Goal: Task Accomplishment & Management: Complete application form

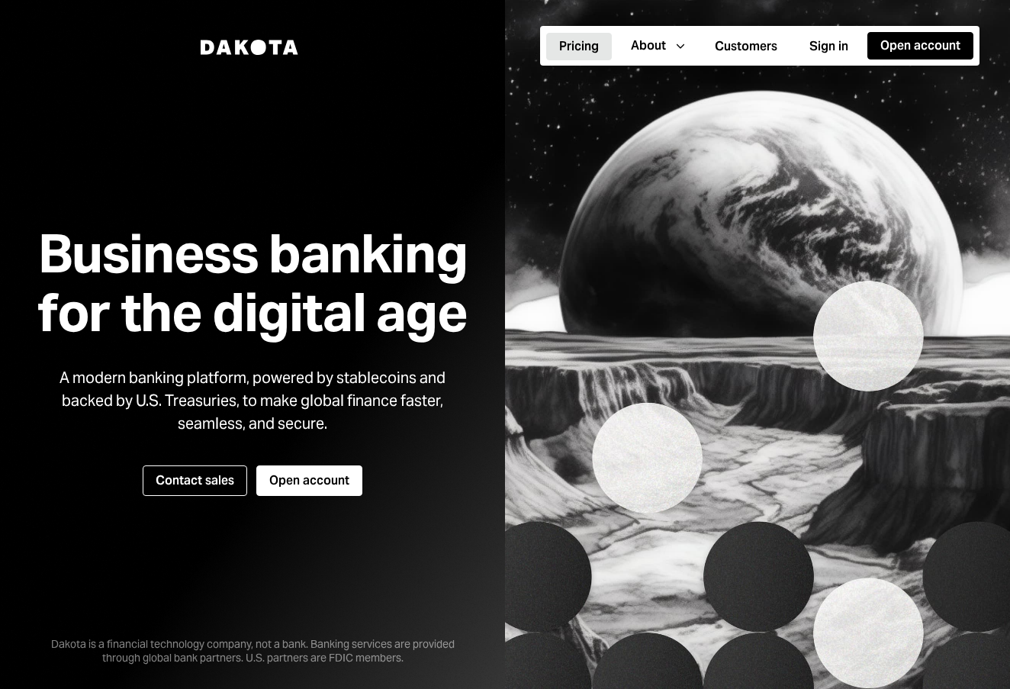
click at [573, 41] on button "Pricing" at bounding box center [579, 46] width 66 height 27
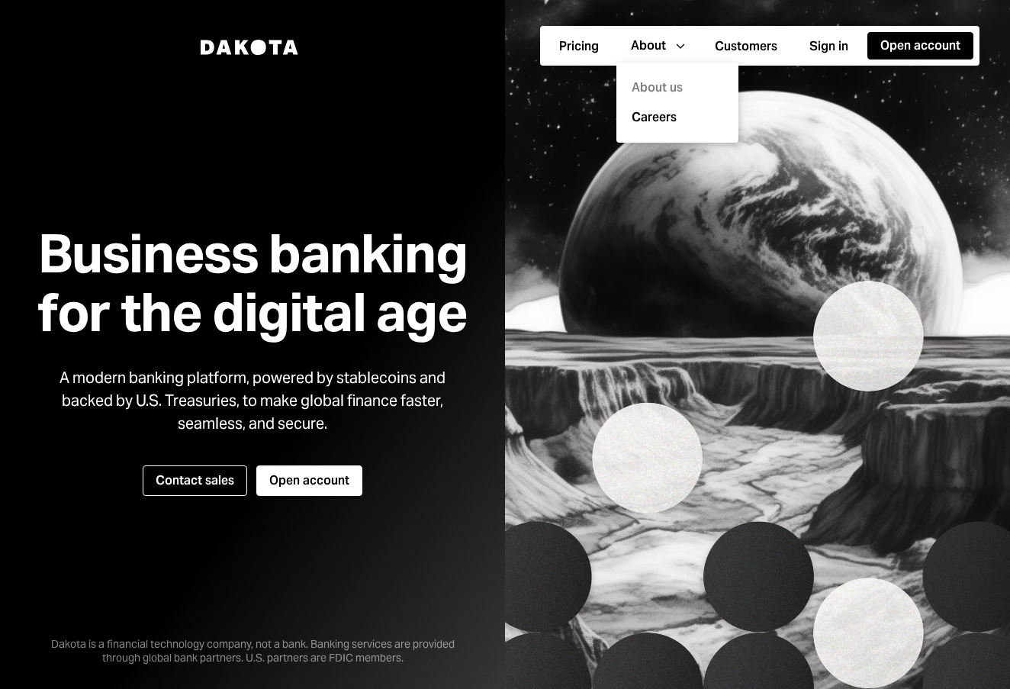
click at [653, 89] on div "About us" at bounding box center [678, 88] width 104 height 30
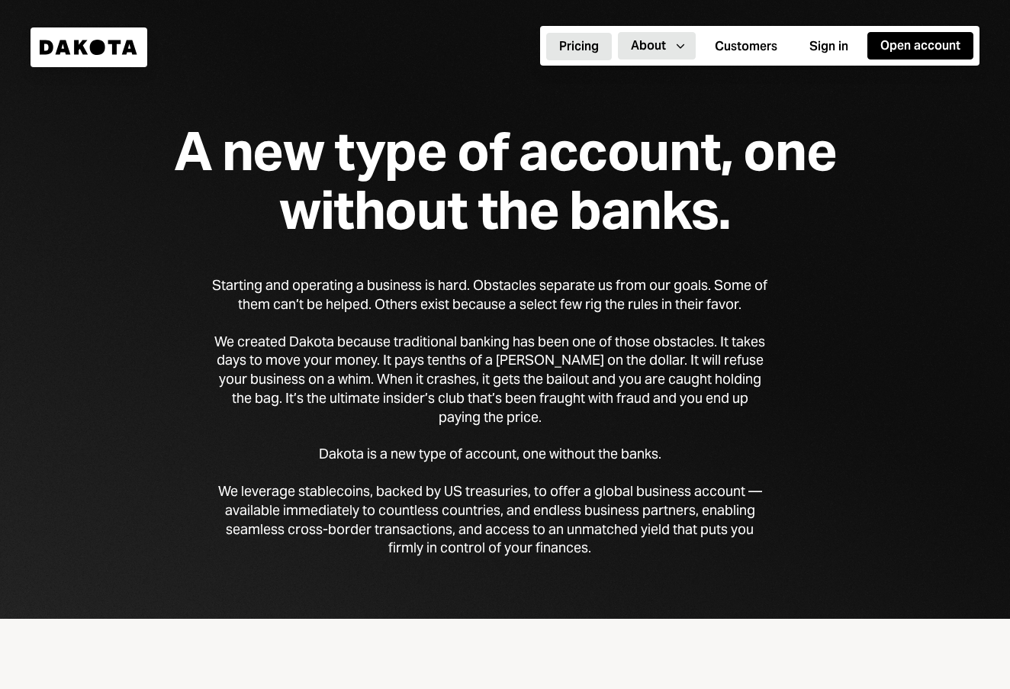
click at [582, 39] on button "Pricing" at bounding box center [579, 46] width 66 height 27
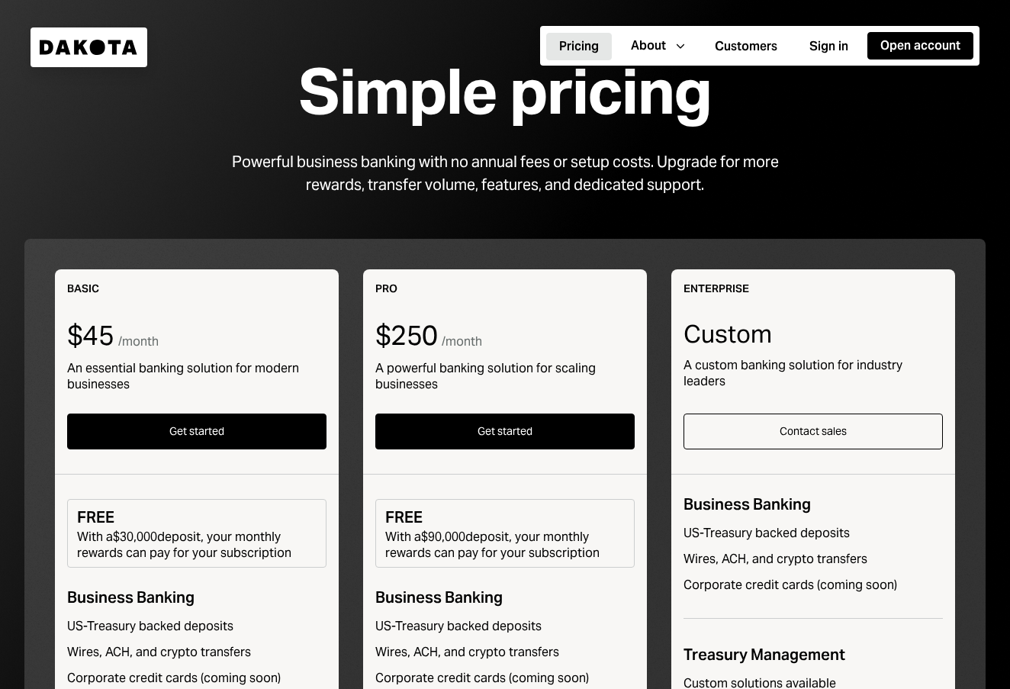
scroll to position [79, 0]
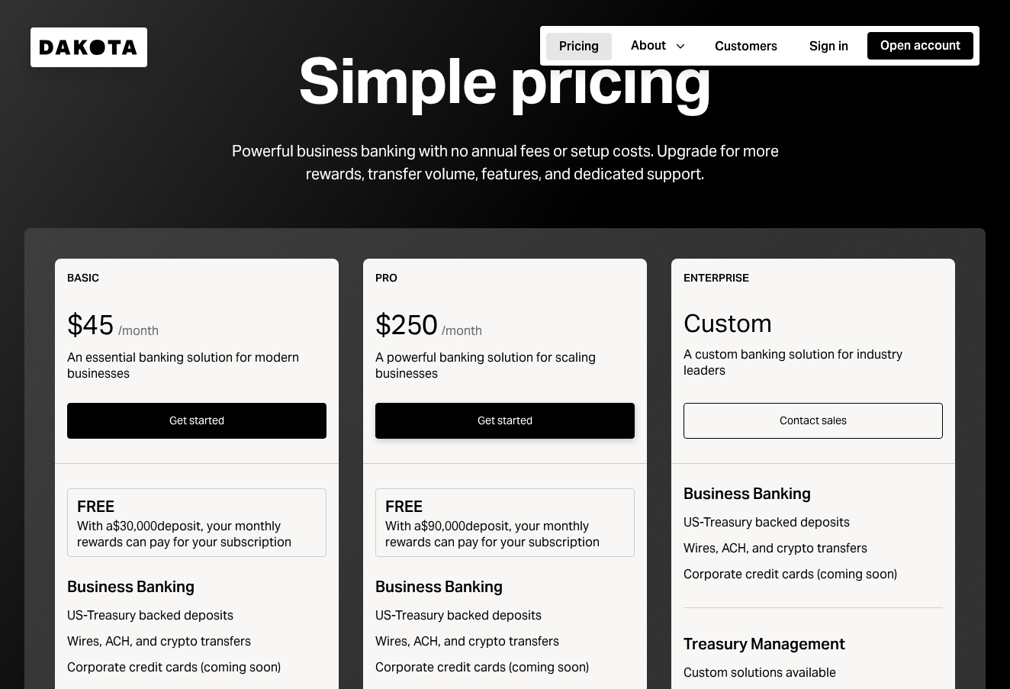
click at [506, 407] on button "Get started" at bounding box center [504, 421] width 259 height 36
